Goal: Feedback & Contribution: Contribute content

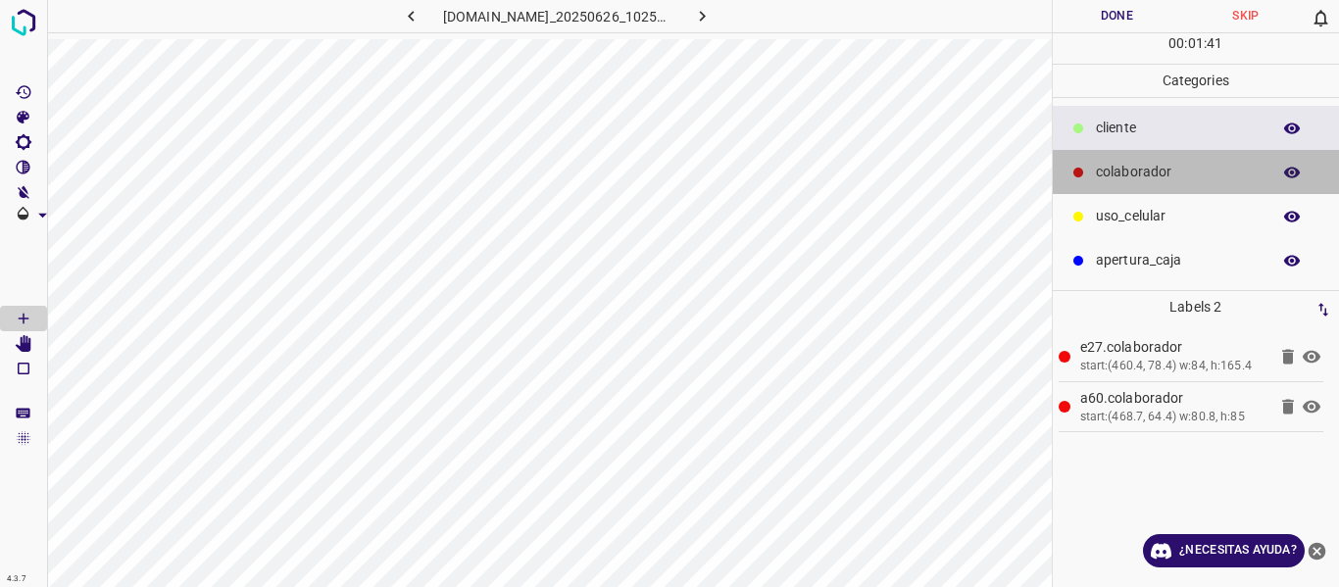
click at [1118, 151] on div "colaborador" at bounding box center [1195, 172] width 287 height 44
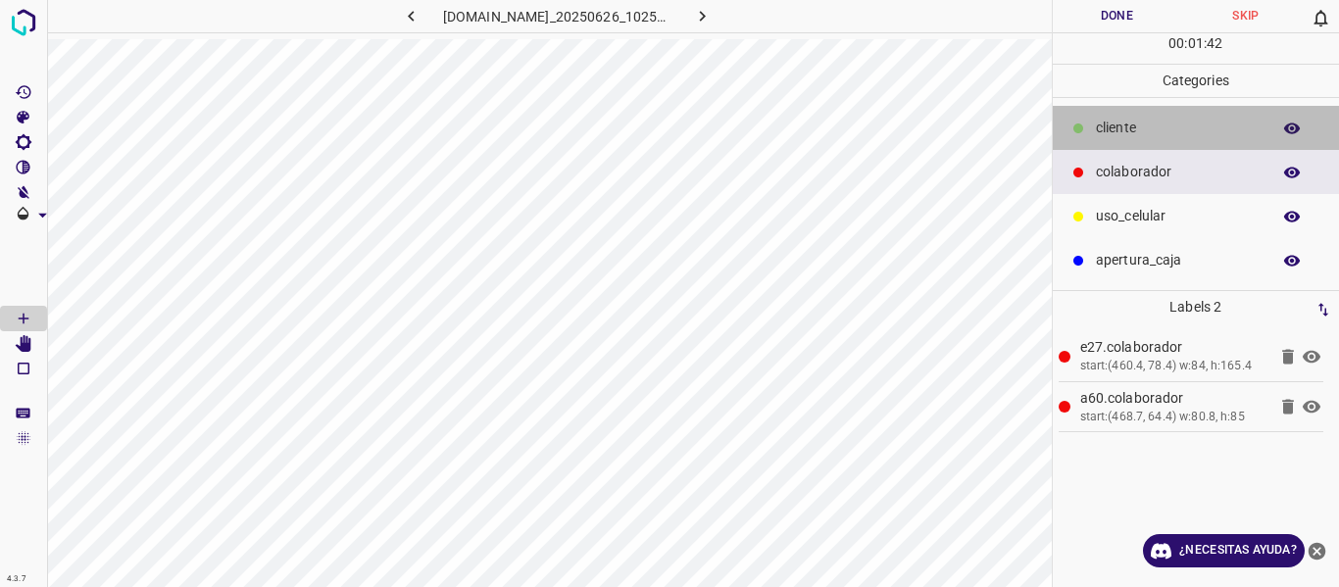
click at [1125, 127] on p "cliente" at bounding box center [1178, 128] width 165 height 21
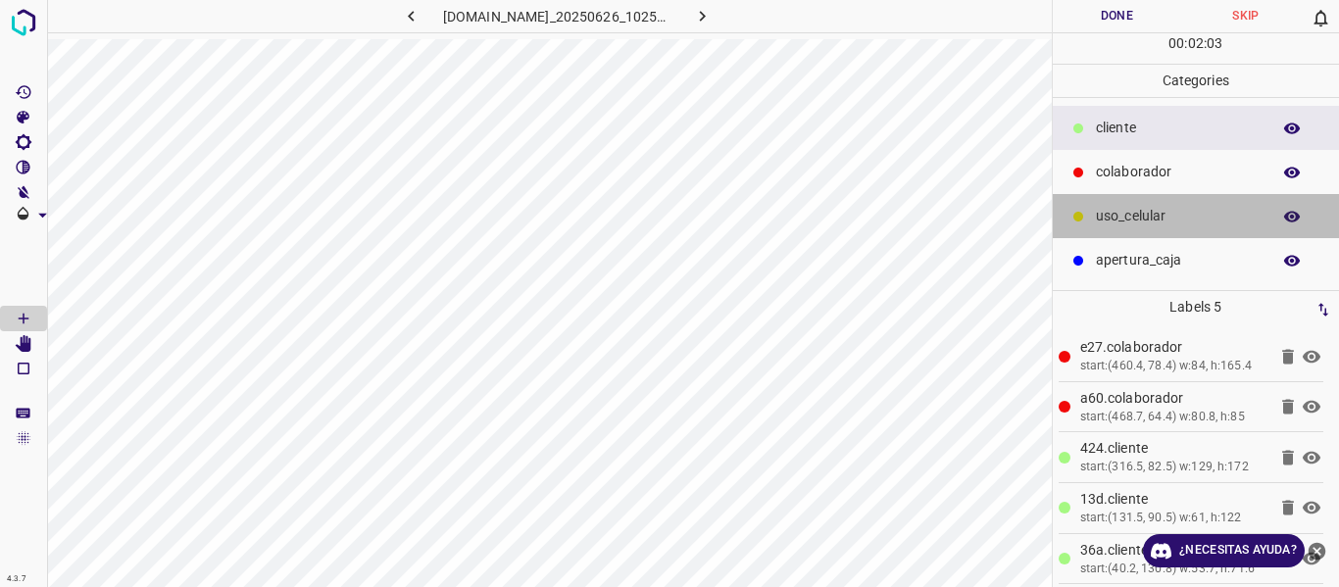
click at [1088, 220] on div "uso_celular" at bounding box center [1195, 216] width 287 height 44
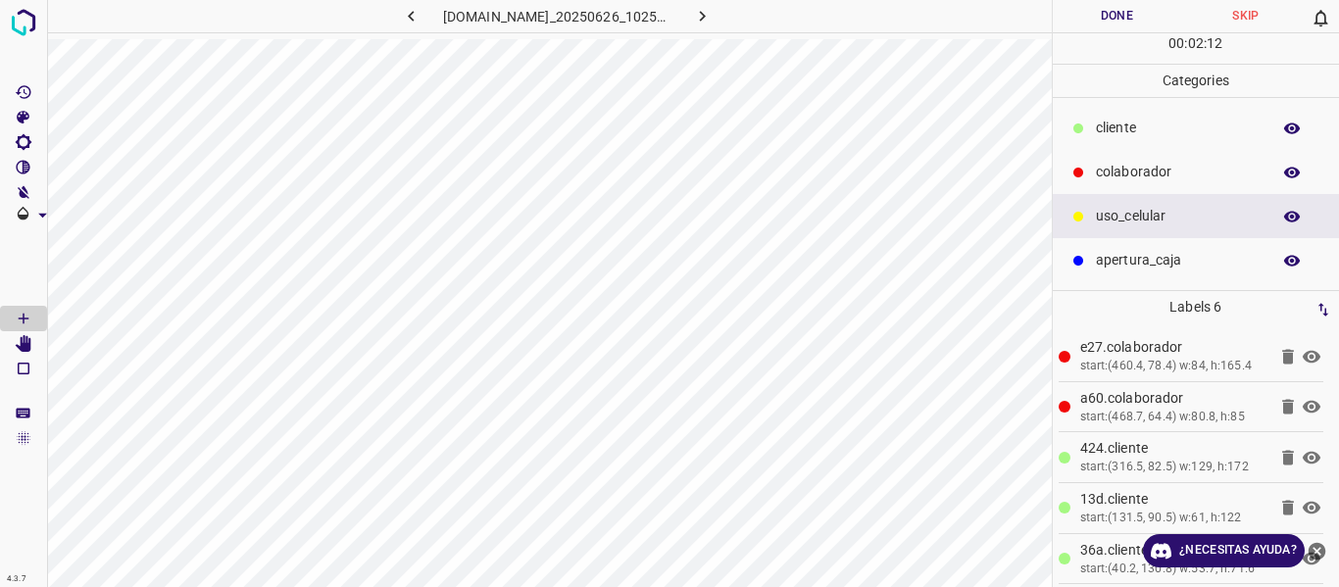
click at [1123, 143] on div "cliente" at bounding box center [1195, 128] width 287 height 44
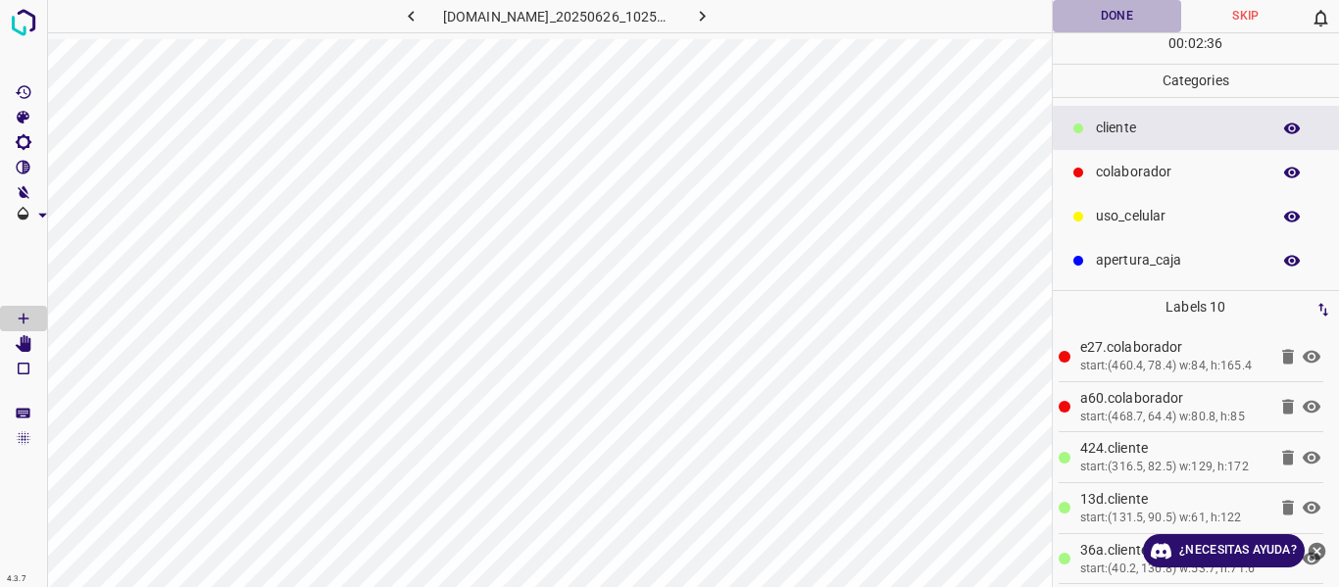
click at [1076, 23] on button "Done" at bounding box center [1116, 16] width 129 height 32
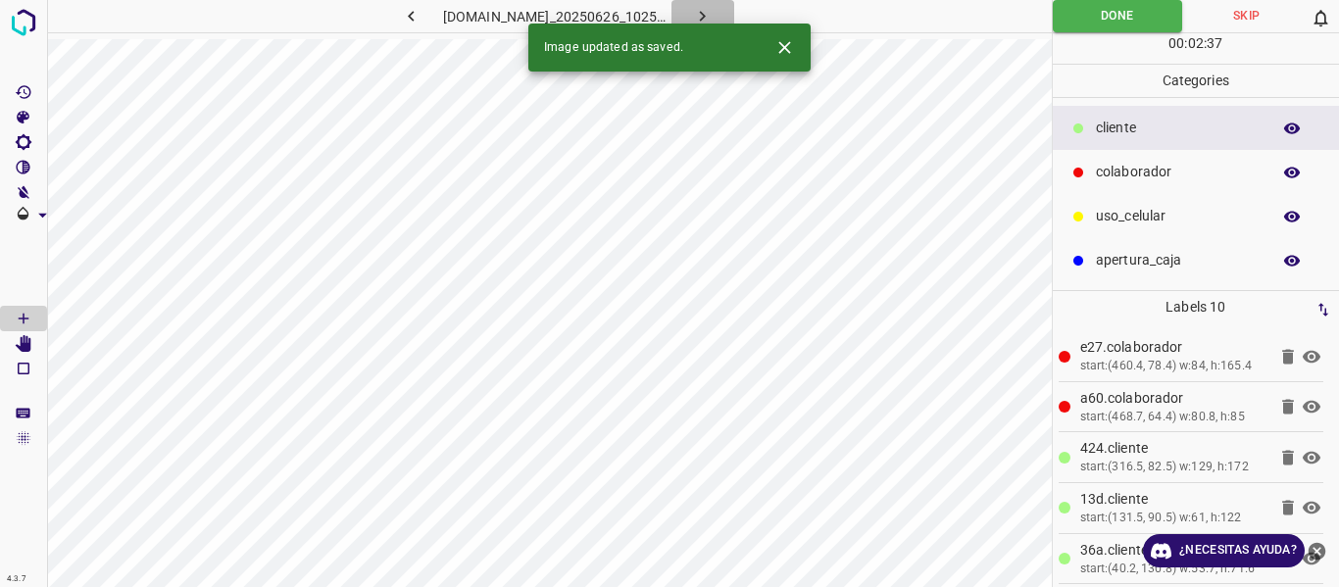
click at [712, 14] on icon "button" at bounding box center [702, 16] width 21 height 21
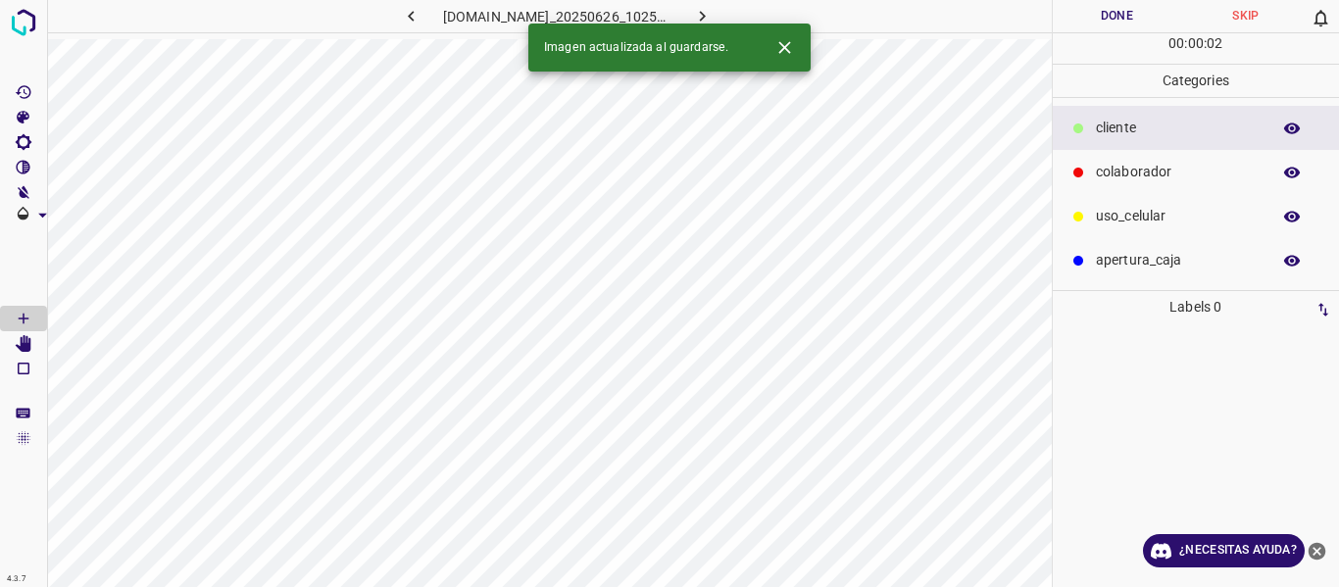
click at [1111, 169] on p "colaborador" at bounding box center [1178, 172] width 165 height 21
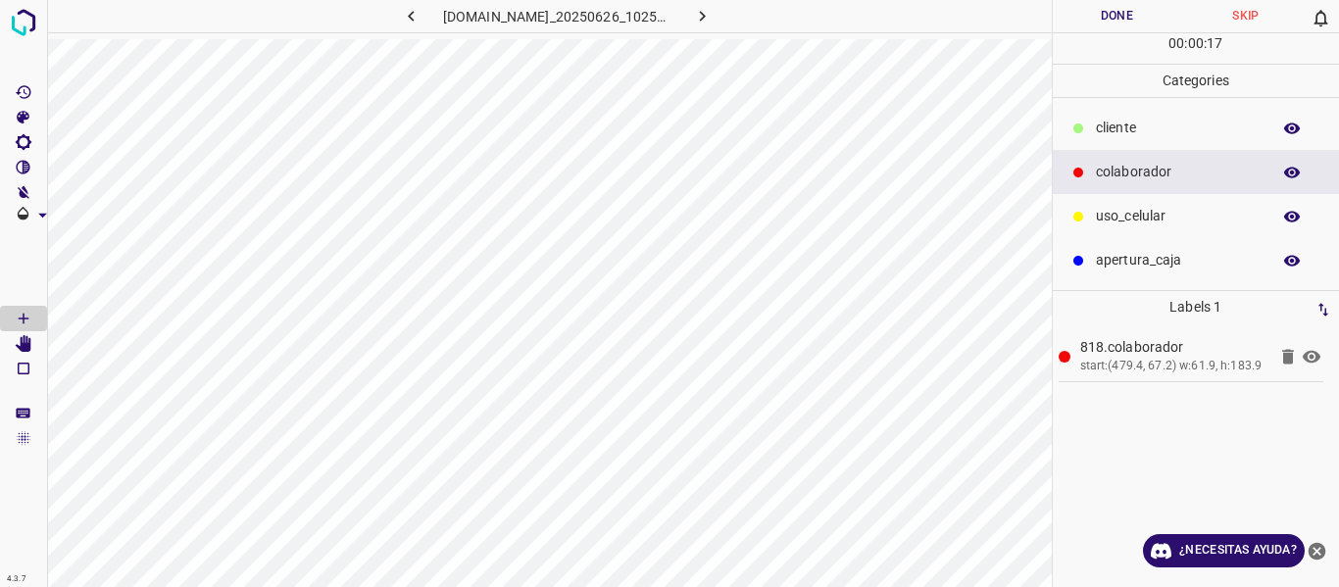
click at [1124, 137] on p "cliente" at bounding box center [1178, 128] width 165 height 21
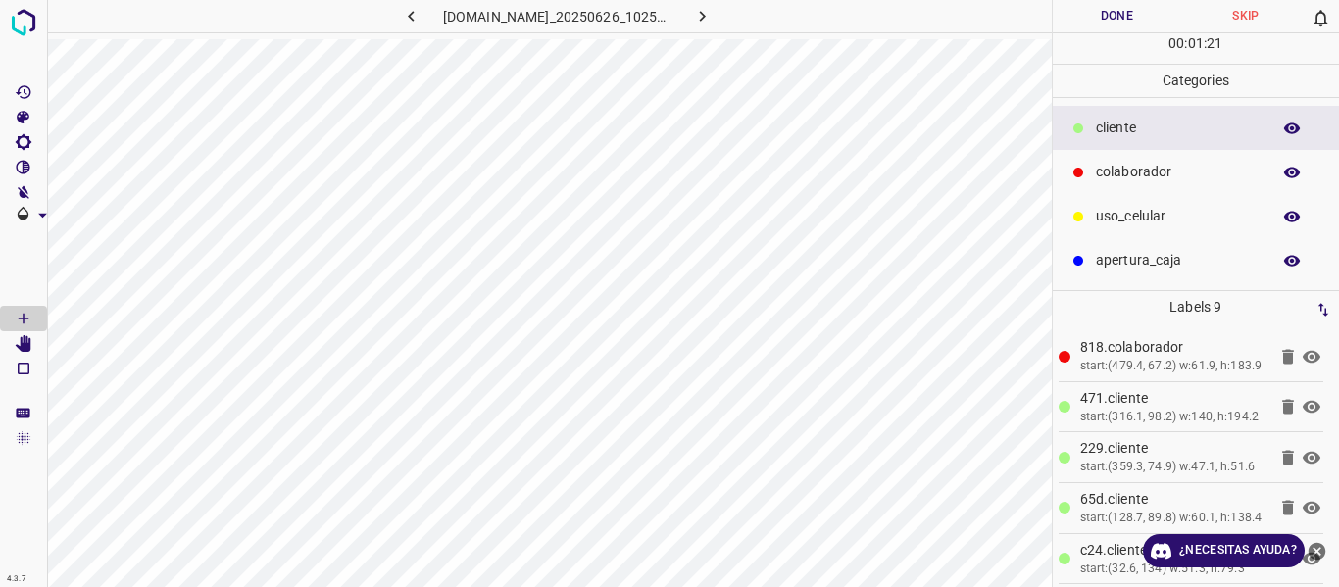
click at [1132, 28] on button "Done" at bounding box center [1116, 16] width 129 height 32
click at [712, 22] on icon "button" at bounding box center [702, 16] width 21 height 21
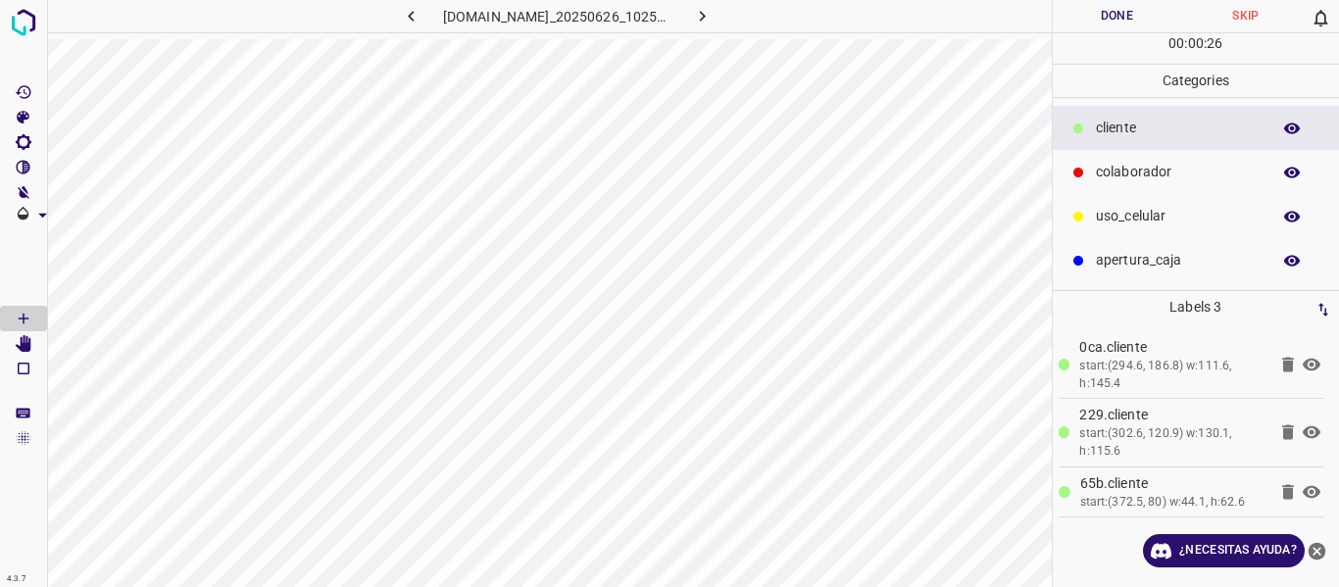
click at [1126, 171] on p "colaborador" at bounding box center [1178, 172] width 165 height 21
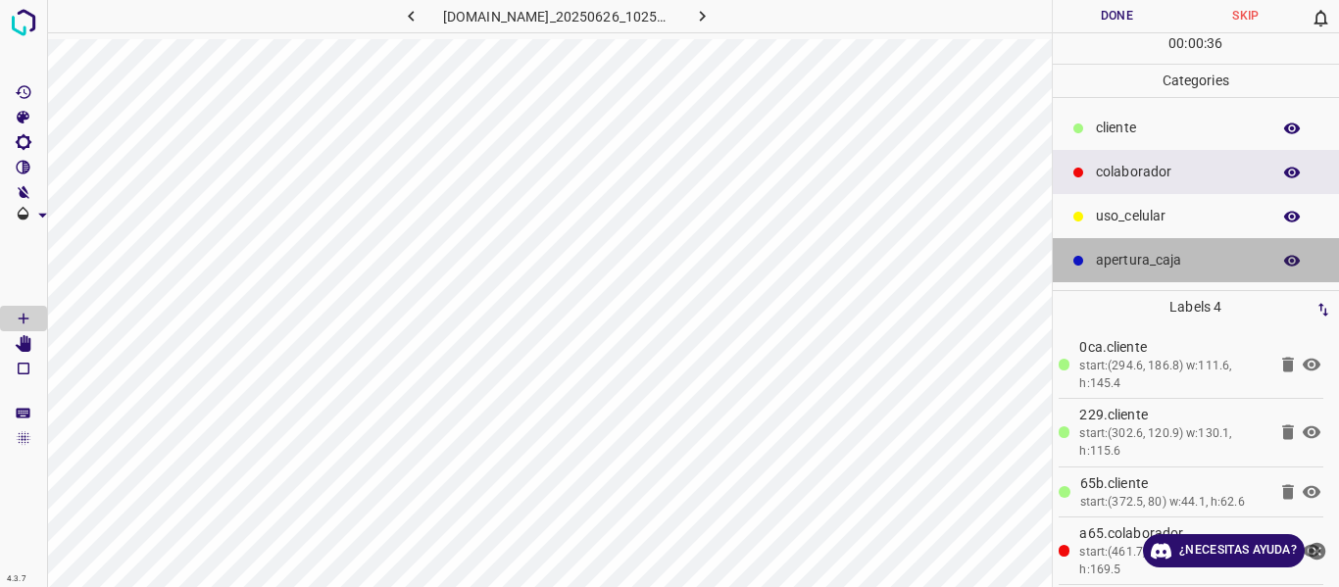
drag, startPoint x: 1115, startPoint y: 259, endPoint x: 1056, endPoint y: 252, distance: 59.2
click at [1110, 256] on p "apertura_caja" at bounding box center [1178, 260] width 165 height 21
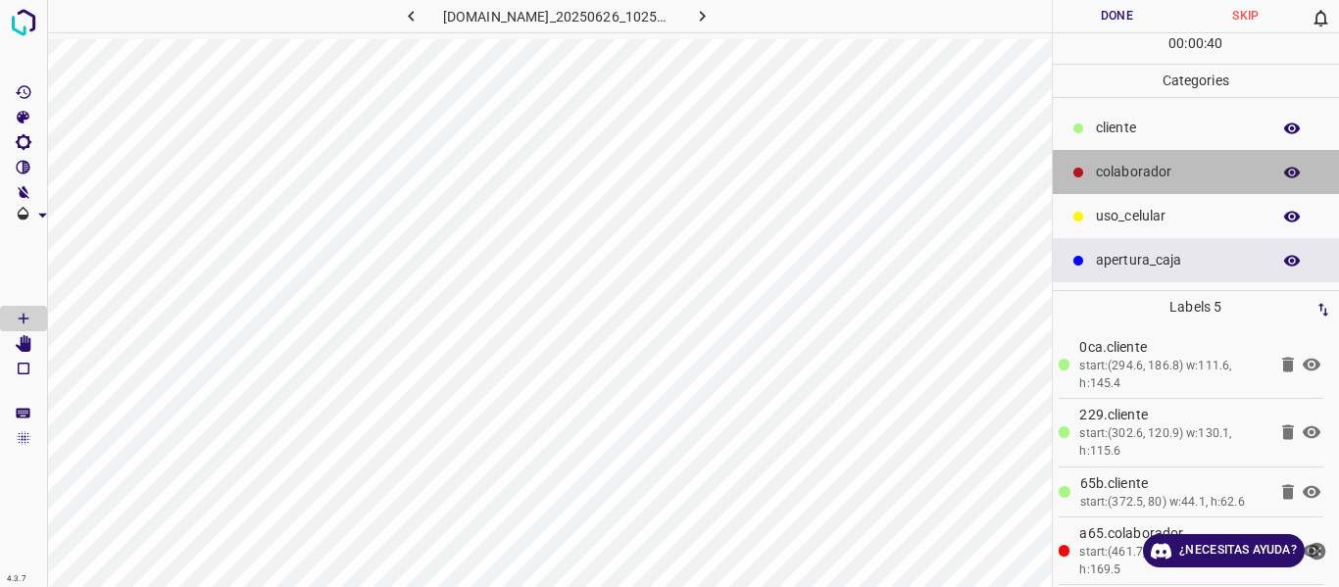
click at [1044, 173] on div "multimarcacentralqueretaro.ddns.net_20250626_102549_000002910.jpg Done Skip 0 0…" at bounding box center [669, 293] width 1339 height 587
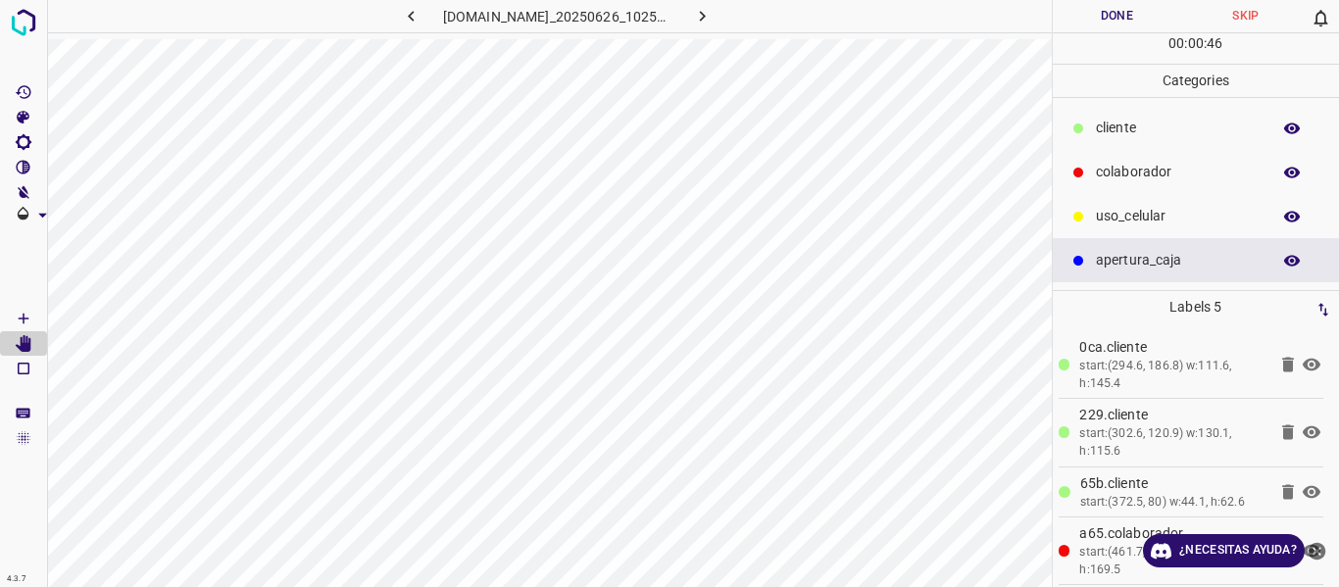
click at [1091, 163] on div "colaborador" at bounding box center [1195, 172] width 287 height 44
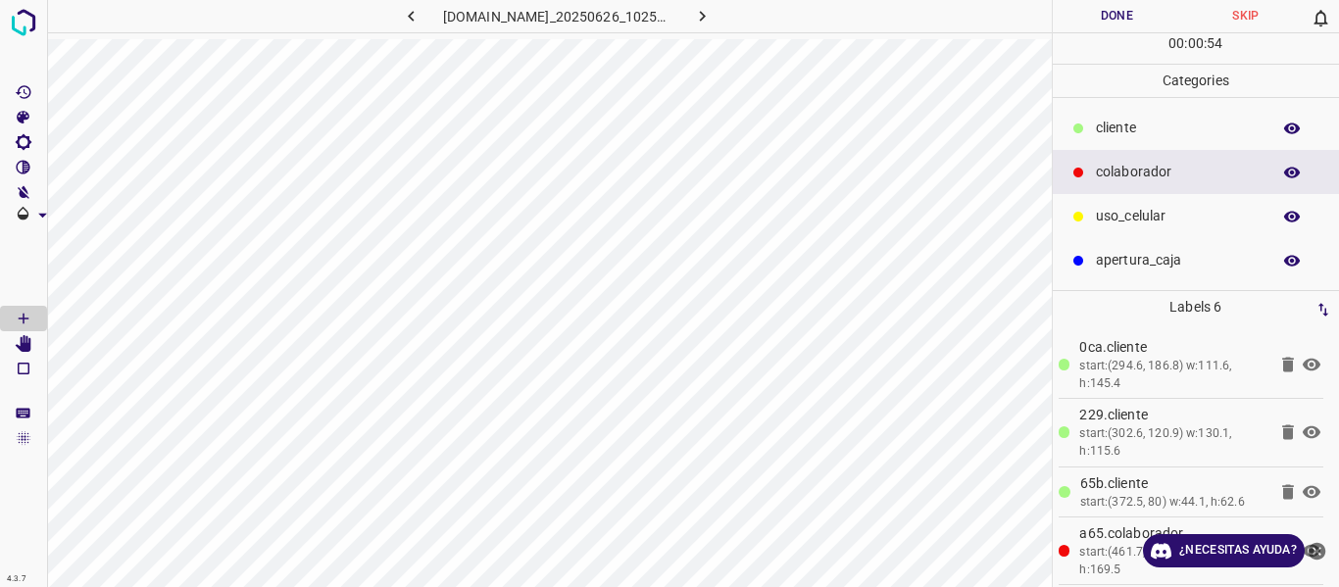
click at [1110, 127] on p "cliente" at bounding box center [1178, 128] width 165 height 21
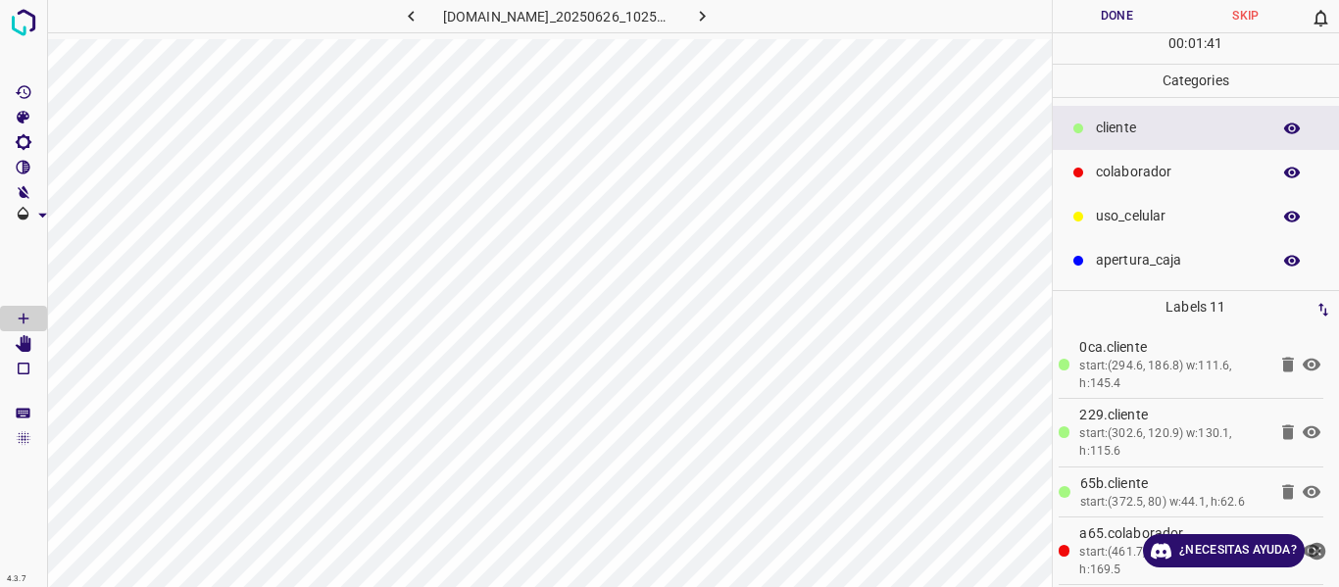
click at [1101, 5] on button "Done" at bounding box center [1116, 16] width 129 height 32
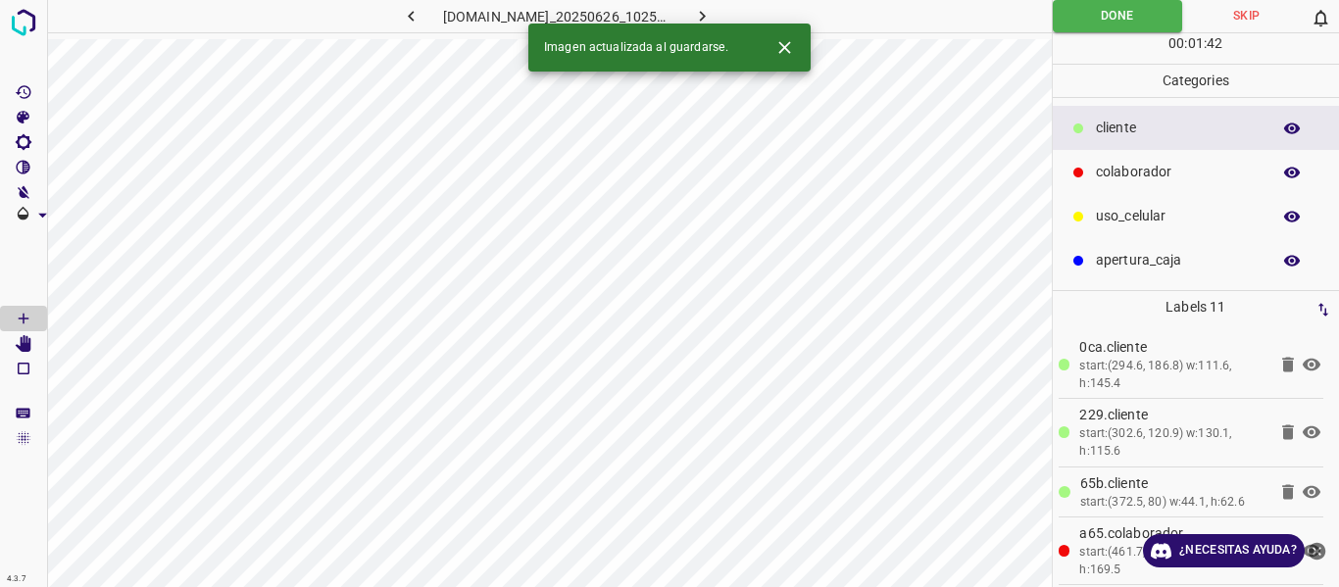
click at [712, 15] on icon "button" at bounding box center [702, 16] width 21 height 21
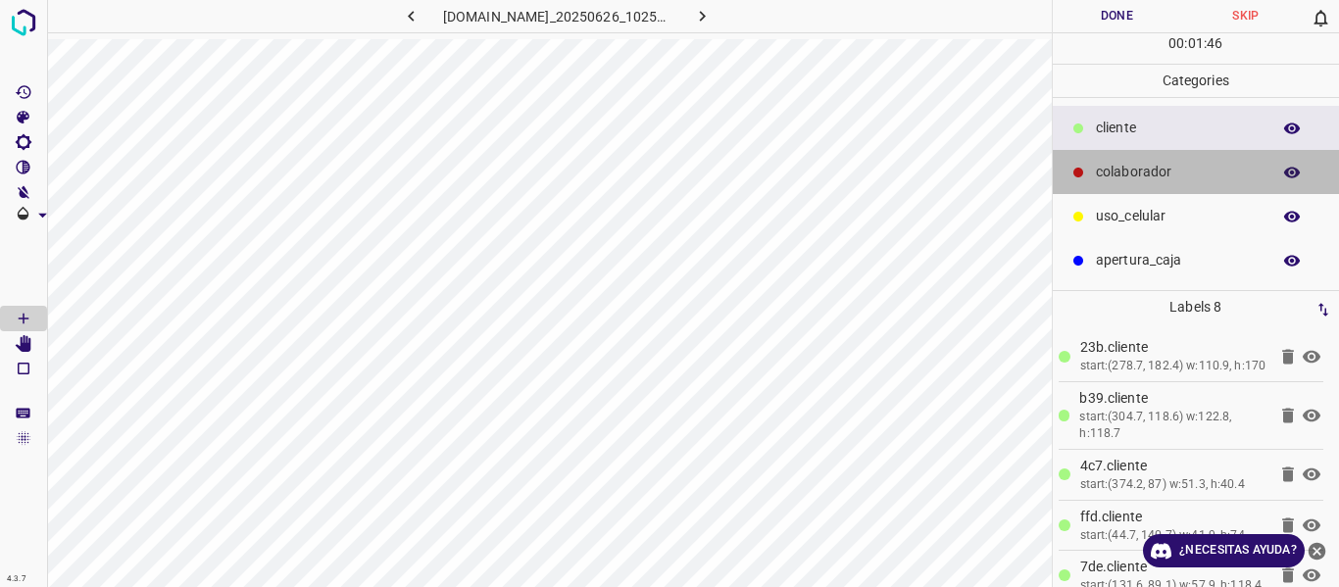
click at [1166, 176] on p "colaborador" at bounding box center [1178, 172] width 165 height 21
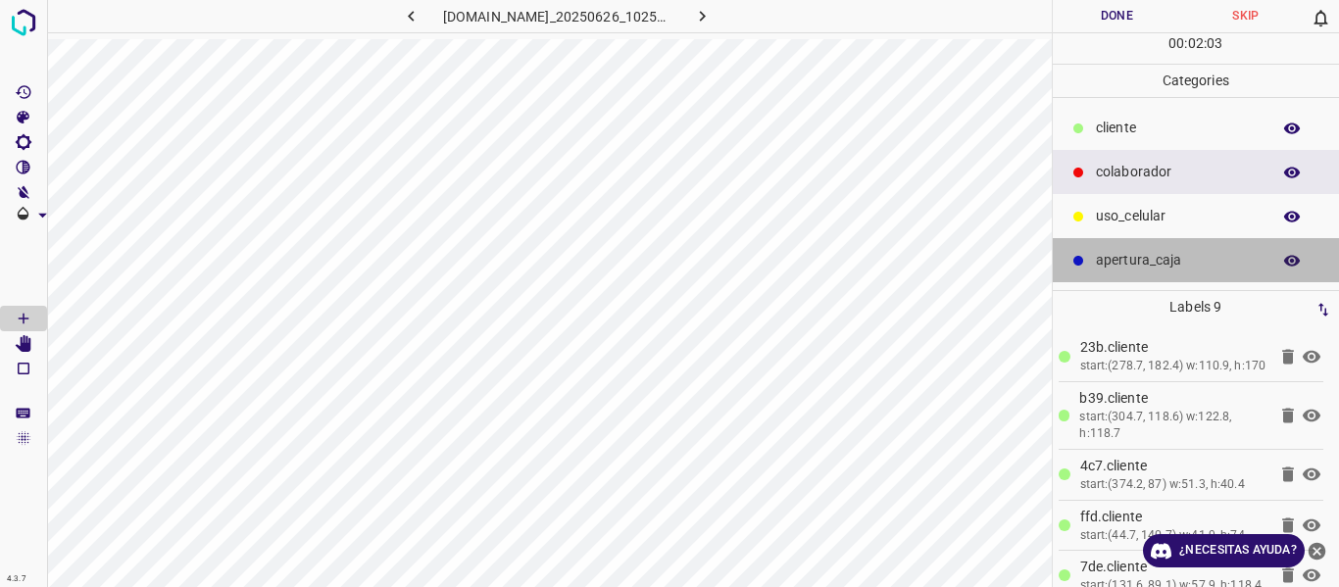
click at [1113, 256] on p "apertura_caja" at bounding box center [1178, 260] width 165 height 21
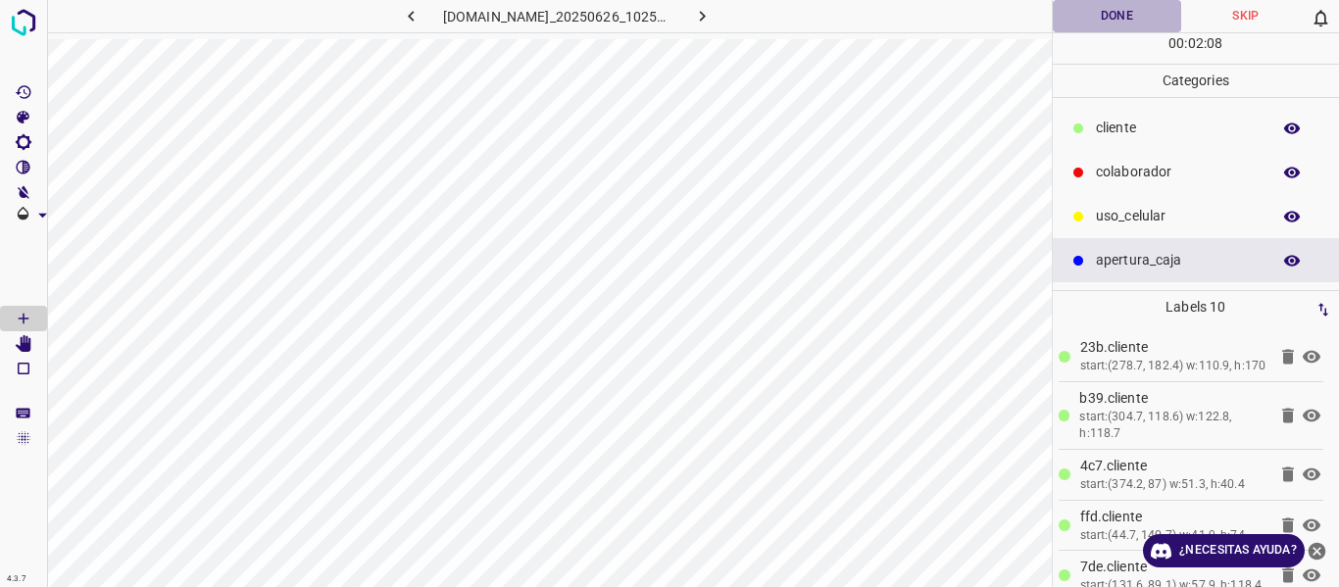
click at [1137, 32] on button "Done" at bounding box center [1116, 16] width 129 height 32
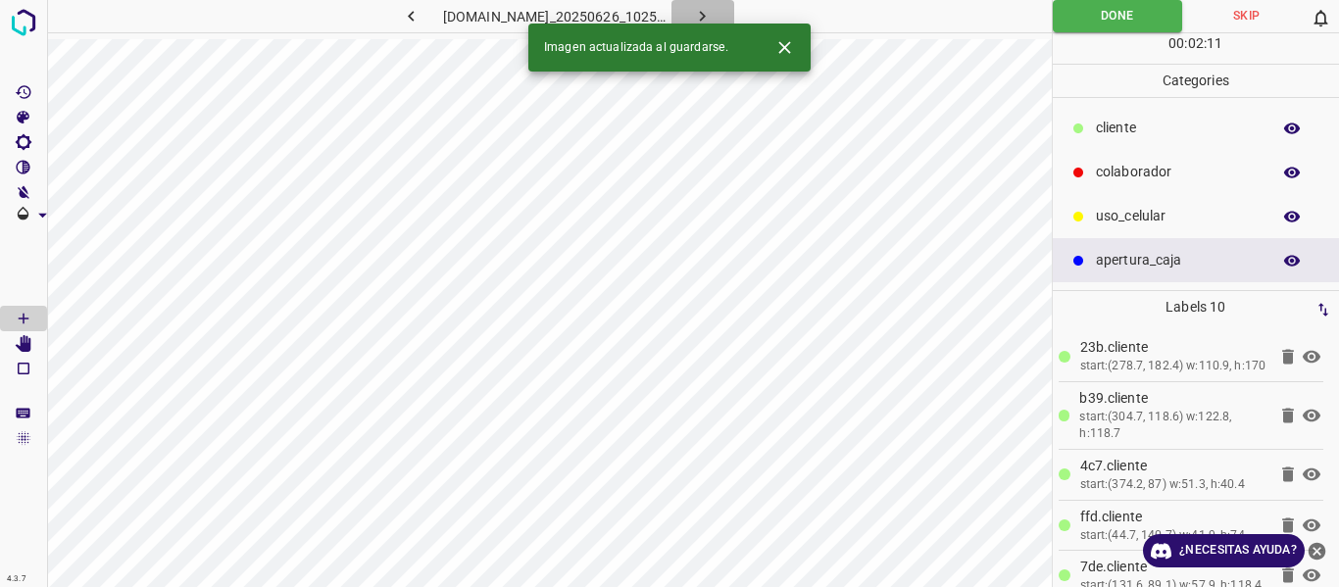
click at [712, 14] on icon "button" at bounding box center [702, 16] width 21 height 21
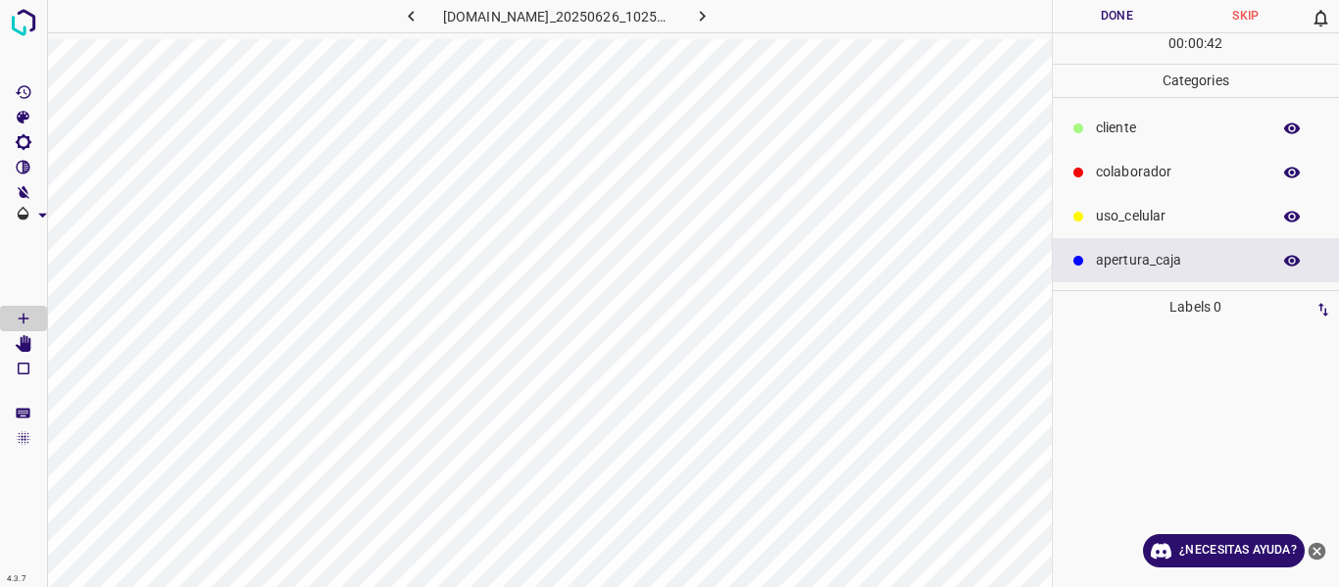
drag, startPoint x: 1103, startPoint y: 184, endPoint x: 1082, endPoint y: 187, distance: 21.8
click at [1104, 184] on div "colaborador" at bounding box center [1195, 172] width 287 height 44
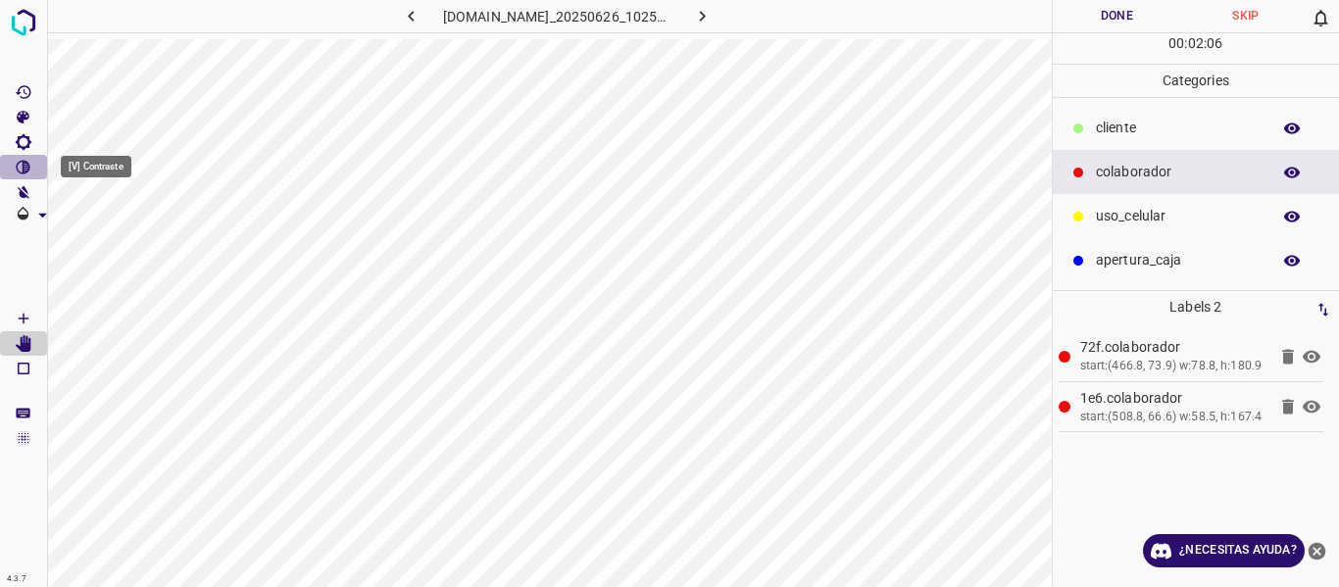
click at [11, 162] on Contraste"] "[V] Contraste" at bounding box center [23, 167] width 47 height 25
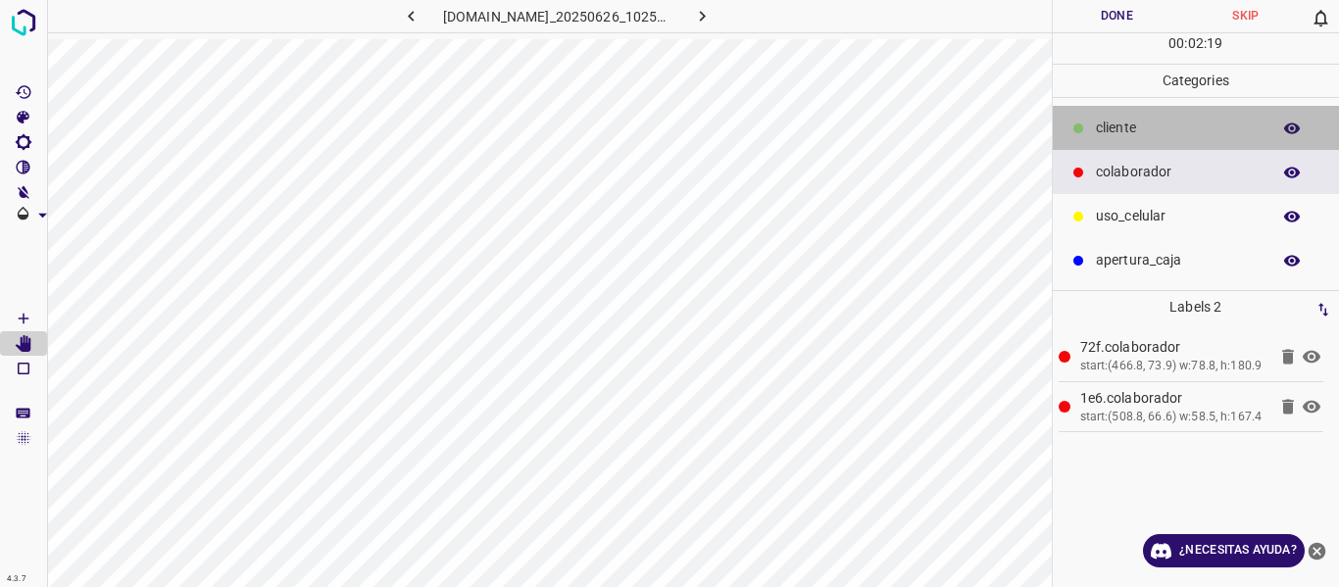
click at [1110, 117] on div "cliente" at bounding box center [1195, 128] width 287 height 44
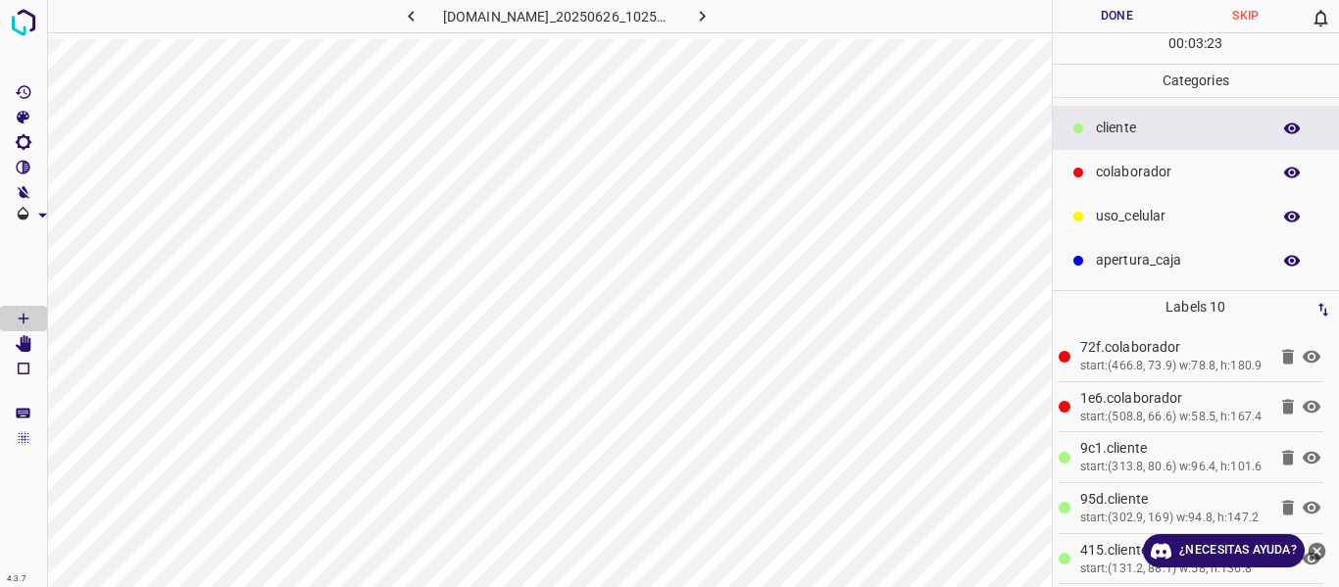
click at [1130, 7] on button "Done" at bounding box center [1116, 16] width 129 height 32
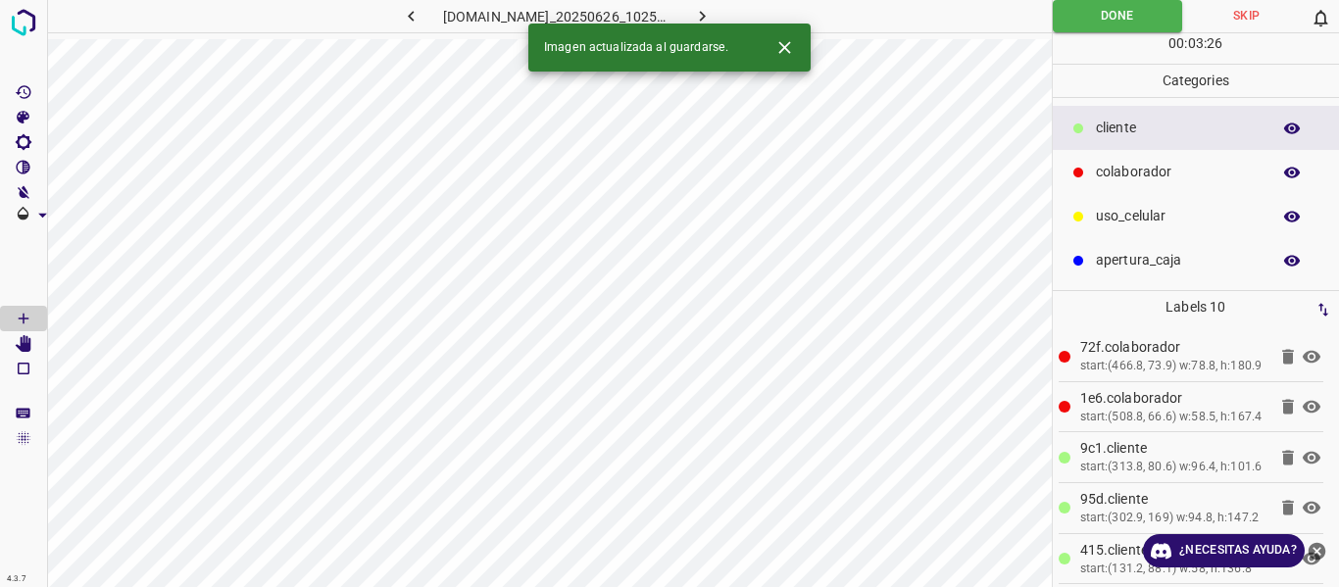
click at [726, 25] on div "Imagen actualizada al guardarse." at bounding box center [669, 48] width 282 height 48
click at [712, 18] on icon "button" at bounding box center [702, 16] width 21 height 21
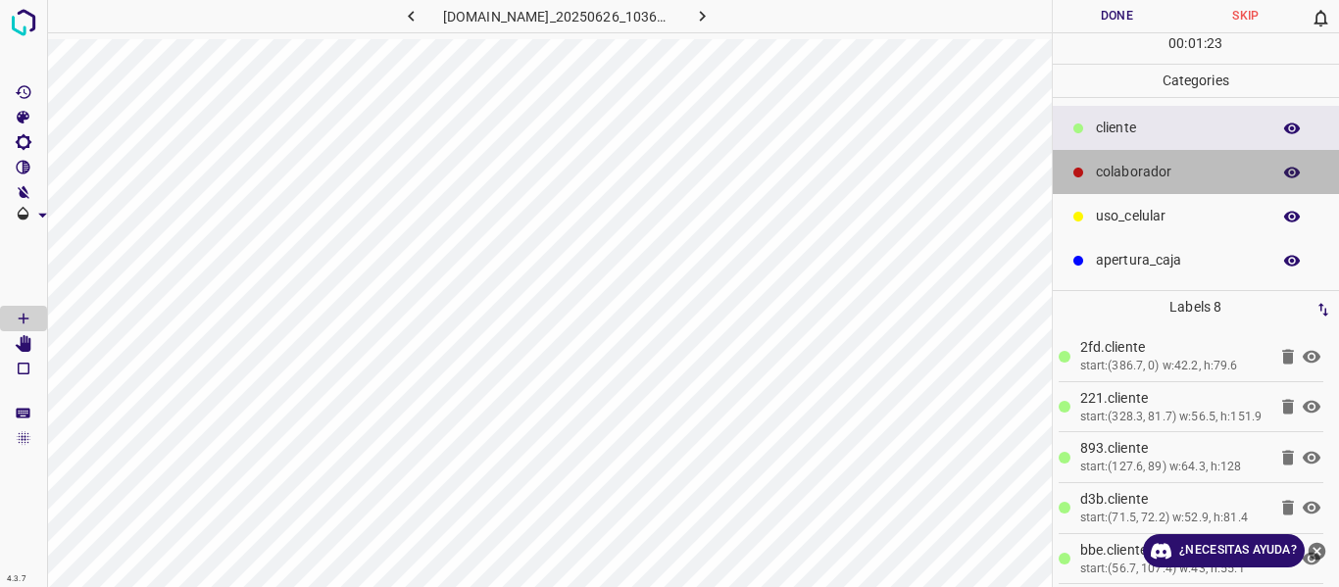
click at [1122, 180] on p "colaborador" at bounding box center [1178, 172] width 165 height 21
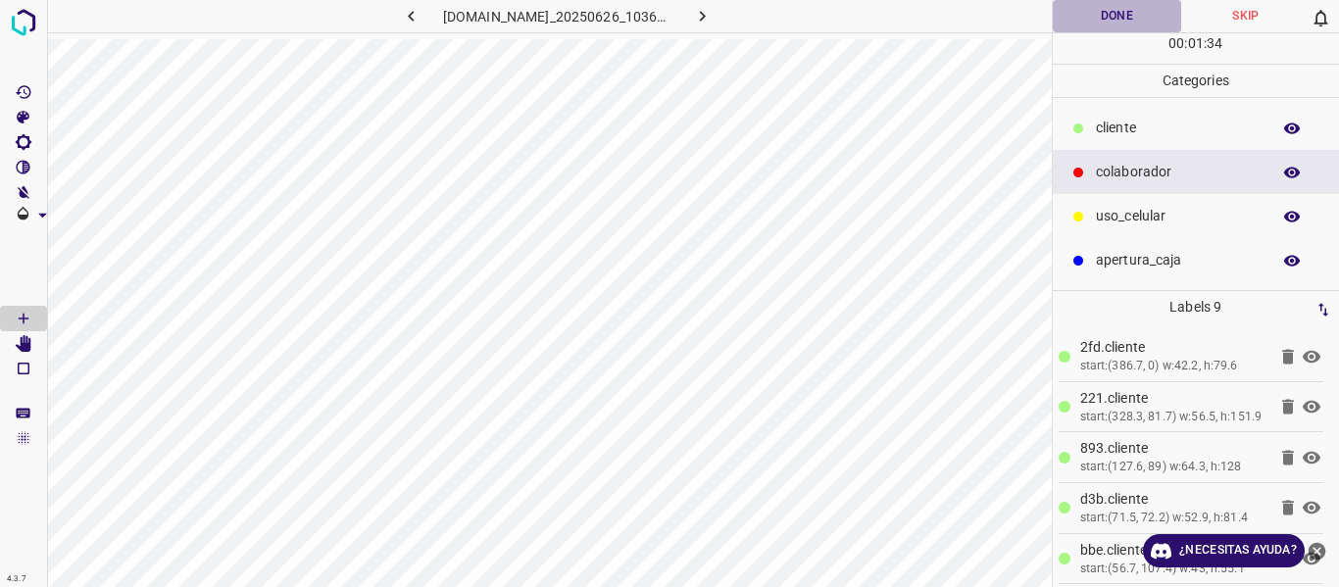
click at [1099, 18] on button "Done" at bounding box center [1116, 16] width 129 height 32
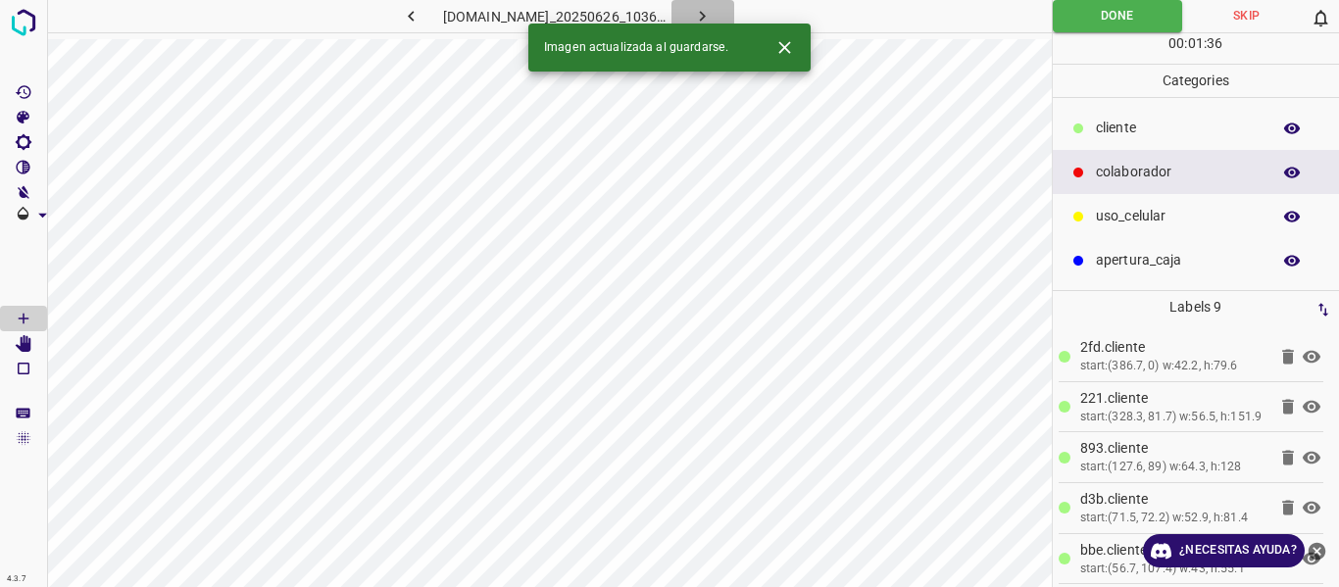
click at [712, 22] on icon "button" at bounding box center [702, 16] width 21 height 21
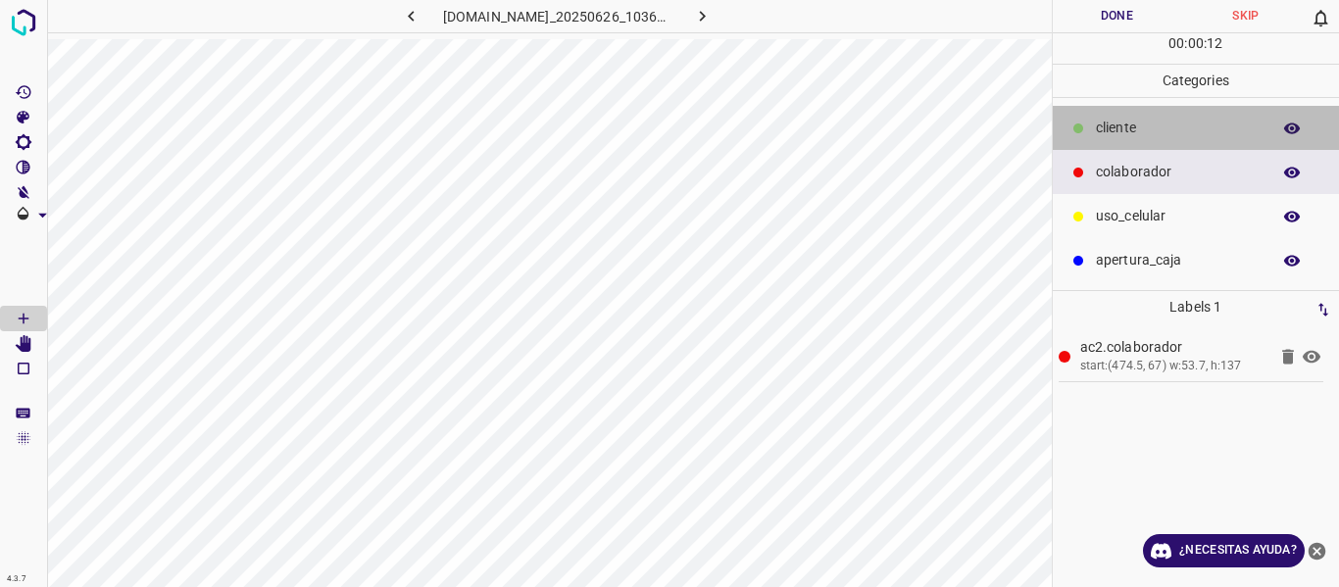
click at [1093, 145] on div "cliente" at bounding box center [1195, 128] width 287 height 44
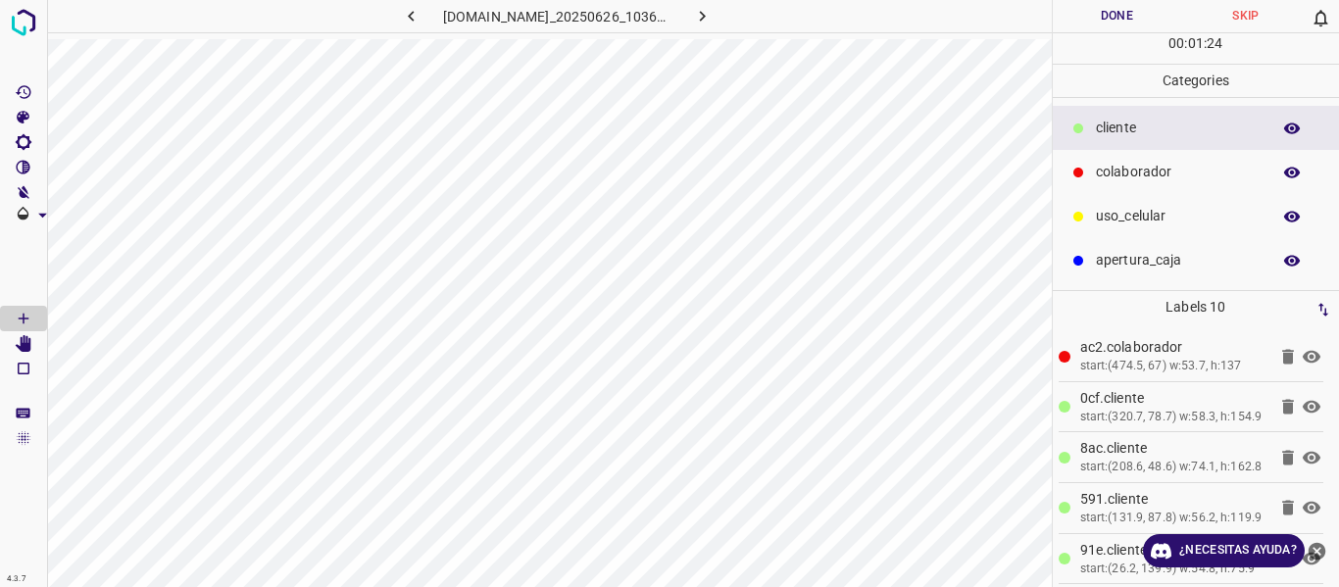
click at [1112, 27] on button "Done" at bounding box center [1116, 16] width 129 height 32
click at [718, 9] on button "button" at bounding box center [702, 16] width 63 height 32
click at [1140, 6] on button "Done" at bounding box center [1116, 16] width 129 height 32
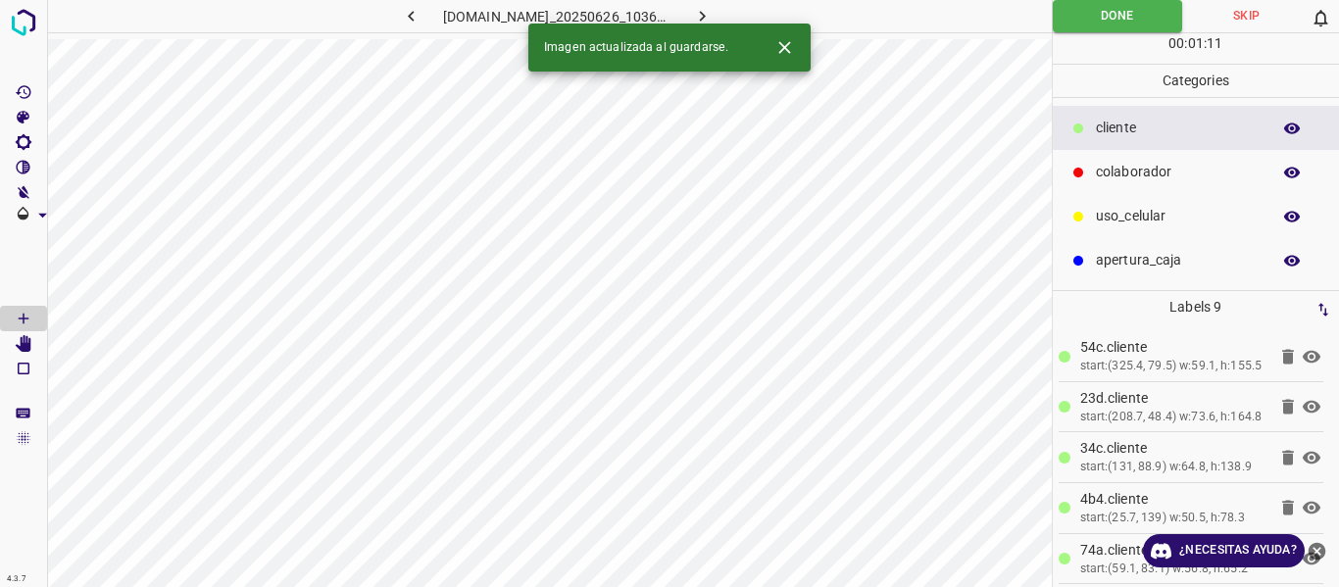
click at [734, 14] on button "button" at bounding box center [702, 16] width 63 height 32
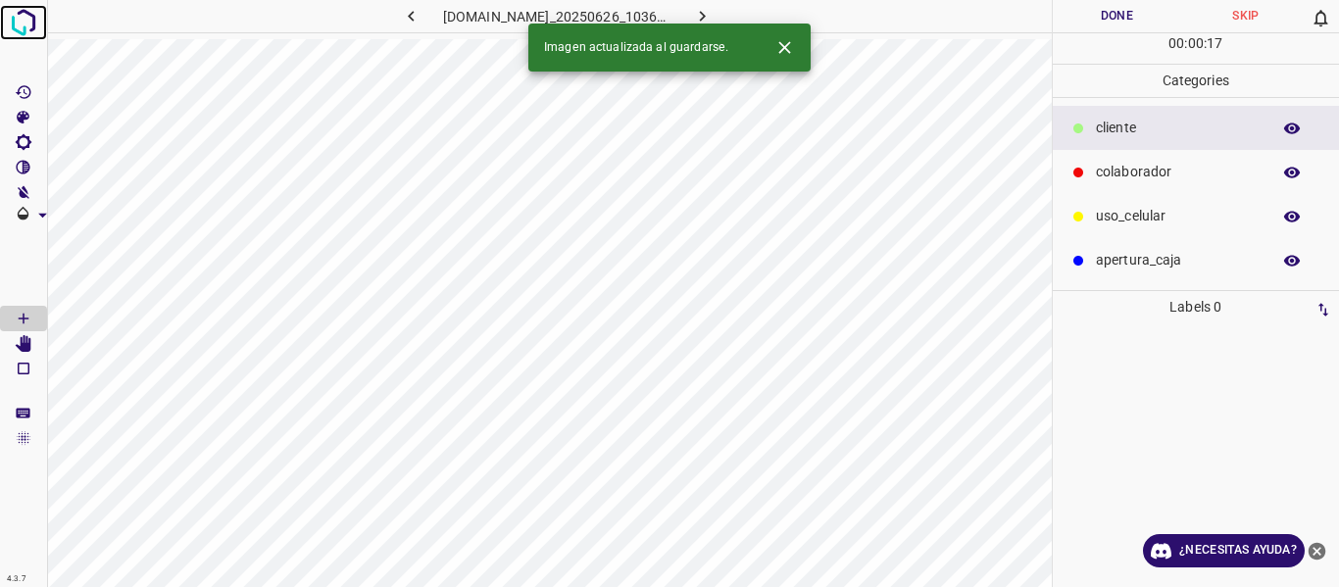
click at [13, 30] on img at bounding box center [23, 22] width 35 height 35
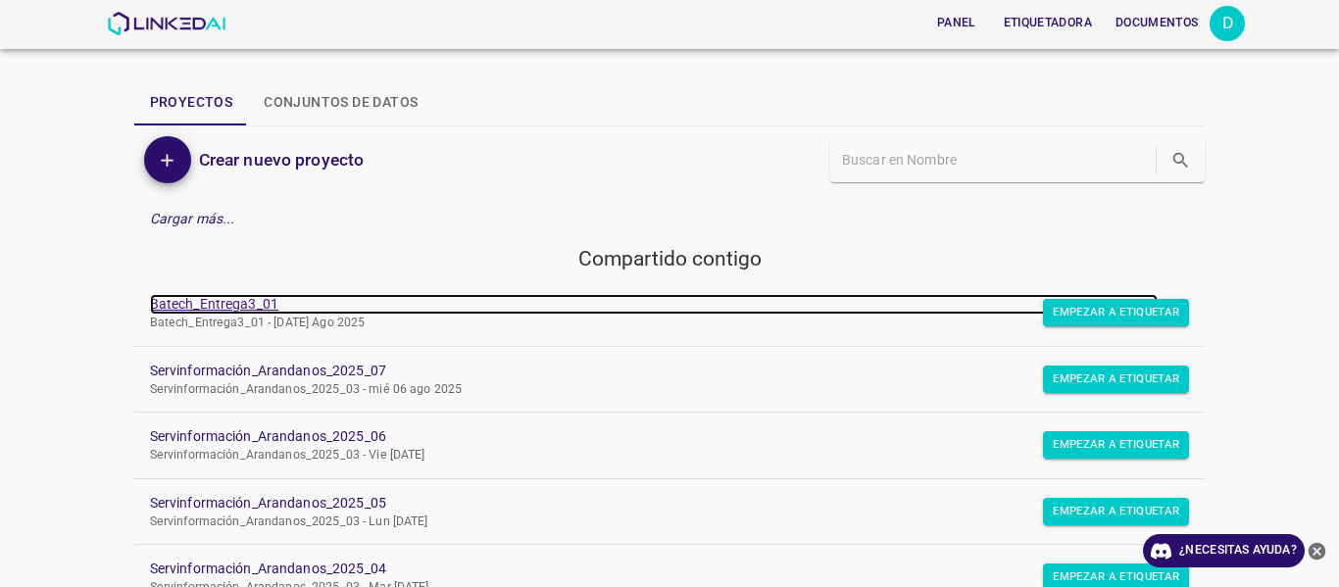
click at [203, 311] on font "Batech_Entrega3_01" at bounding box center [214, 304] width 128 height 16
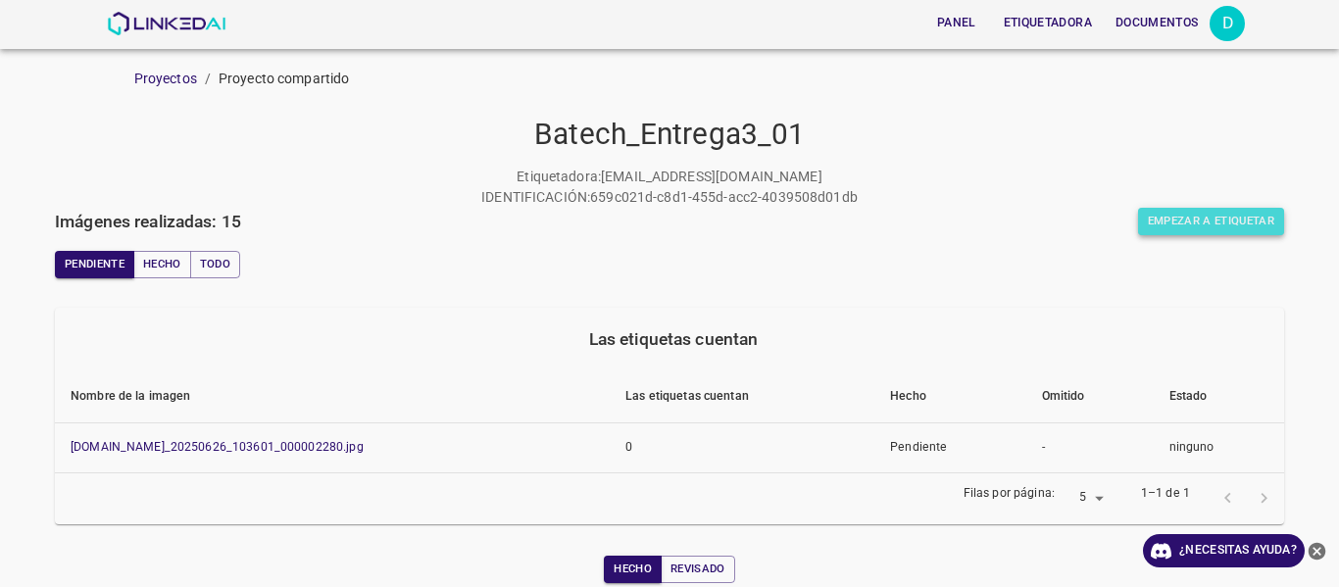
click at [1138, 211] on button "Empezar a etiquetar" at bounding box center [1211, 221] width 146 height 27
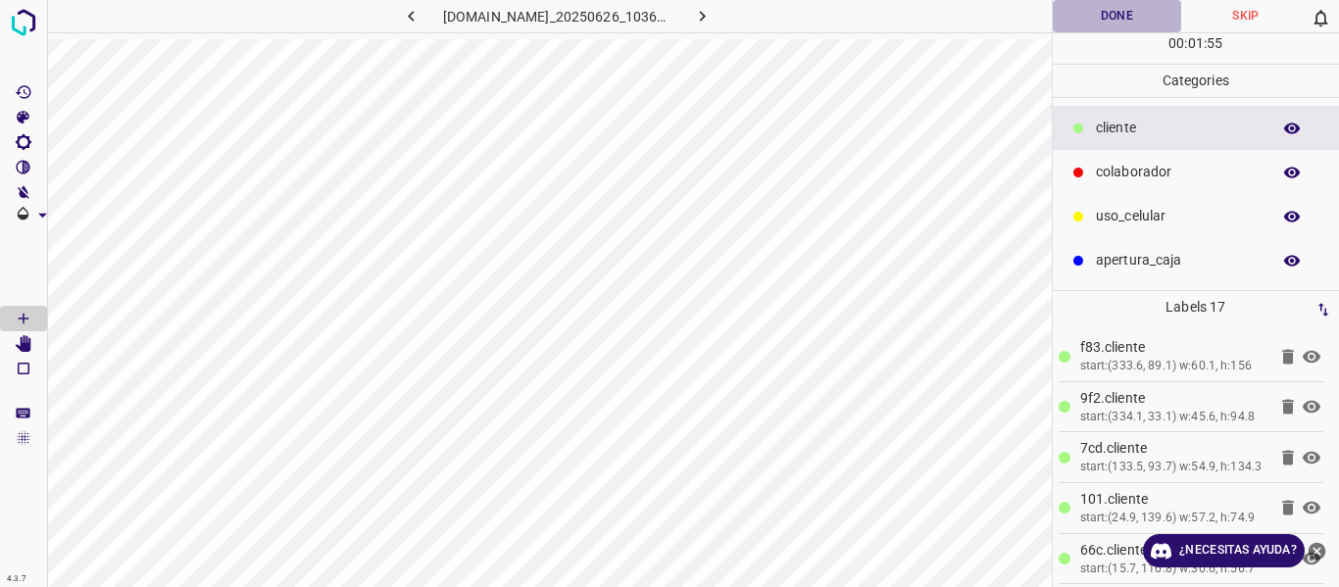
click at [1109, 22] on button "Done" at bounding box center [1116, 16] width 129 height 32
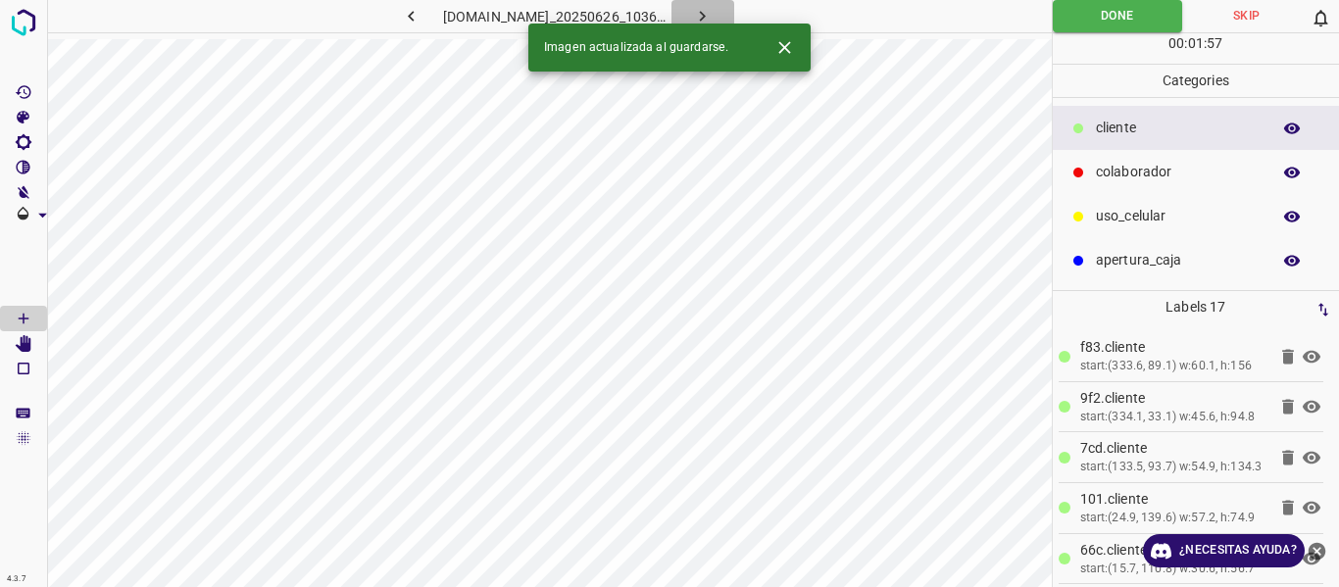
drag, startPoint x: 727, startPoint y: 21, endPoint x: 717, endPoint y: 1, distance: 21.9
click at [712, 20] on icon "button" at bounding box center [702, 16] width 21 height 21
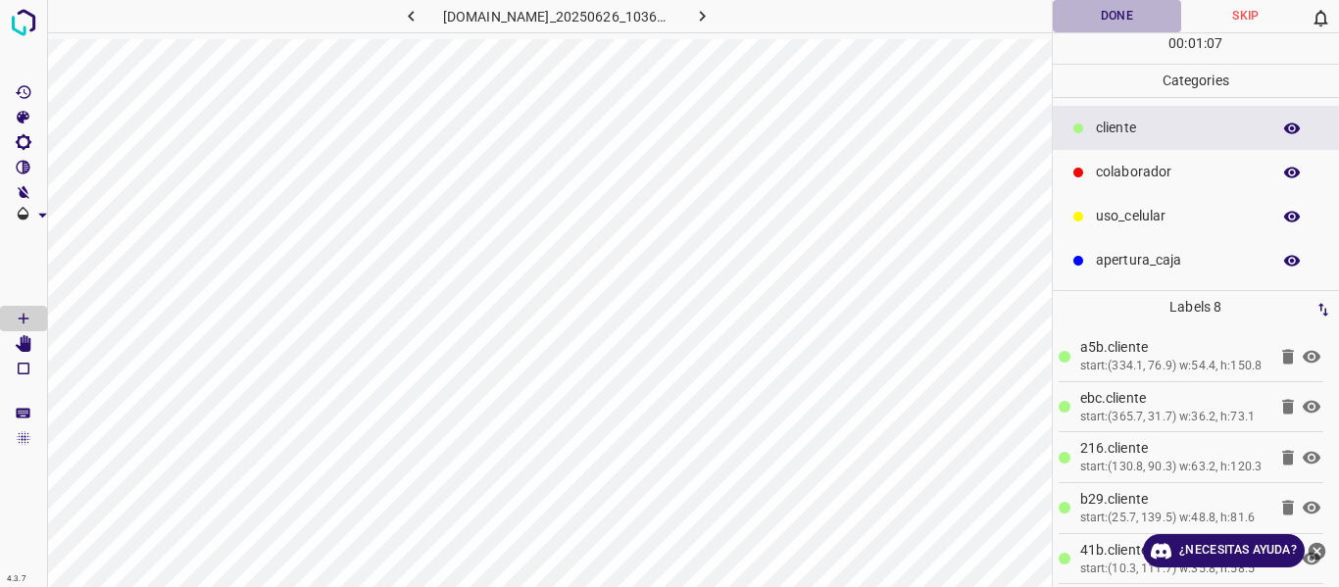
click at [1107, 19] on button "Done" at bounding box center [1116, 16] width 129 height 32
